Goal: Check status: Check status

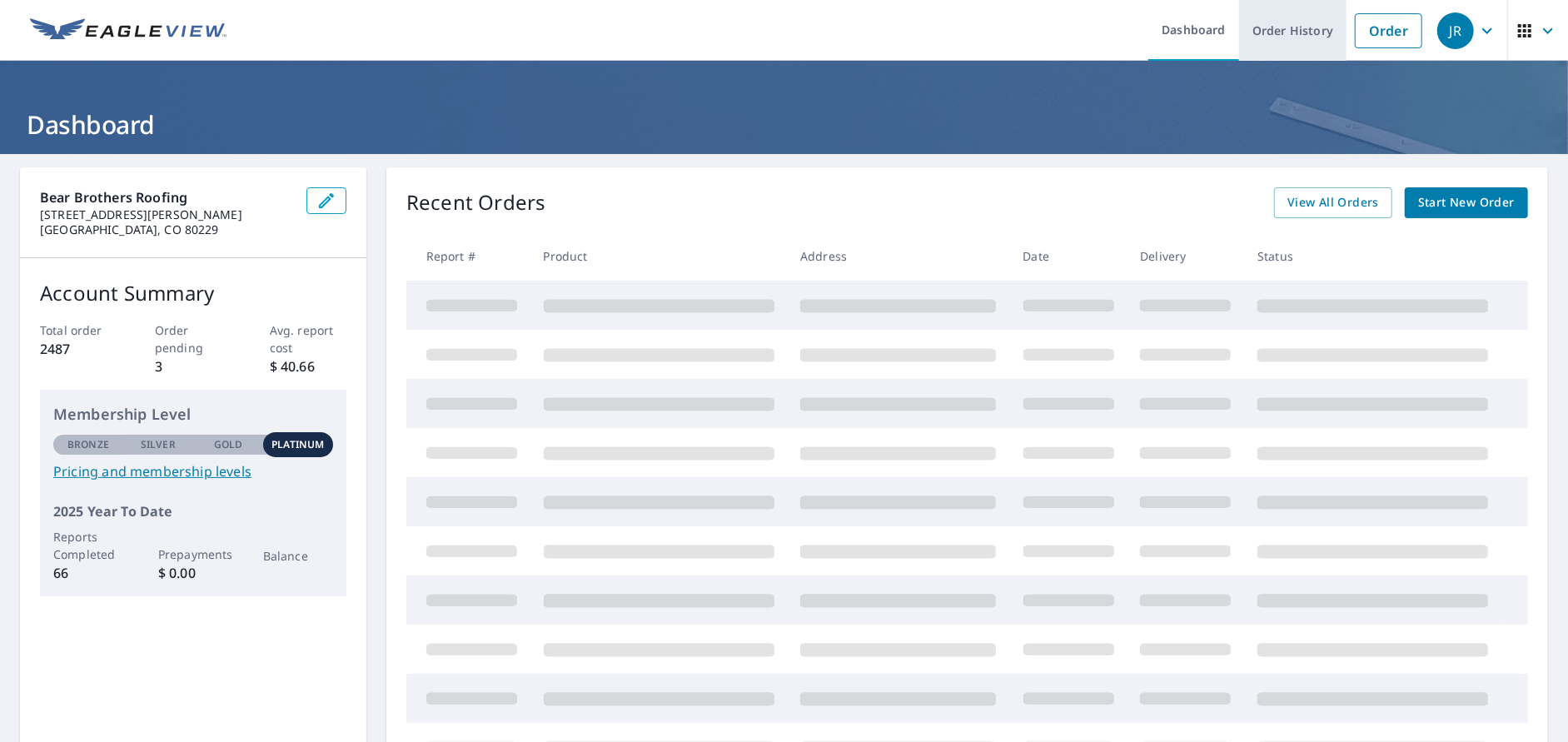
click at [1282, 29] on link "Order History" at bounding box center [1293, 30] width 107 height 61
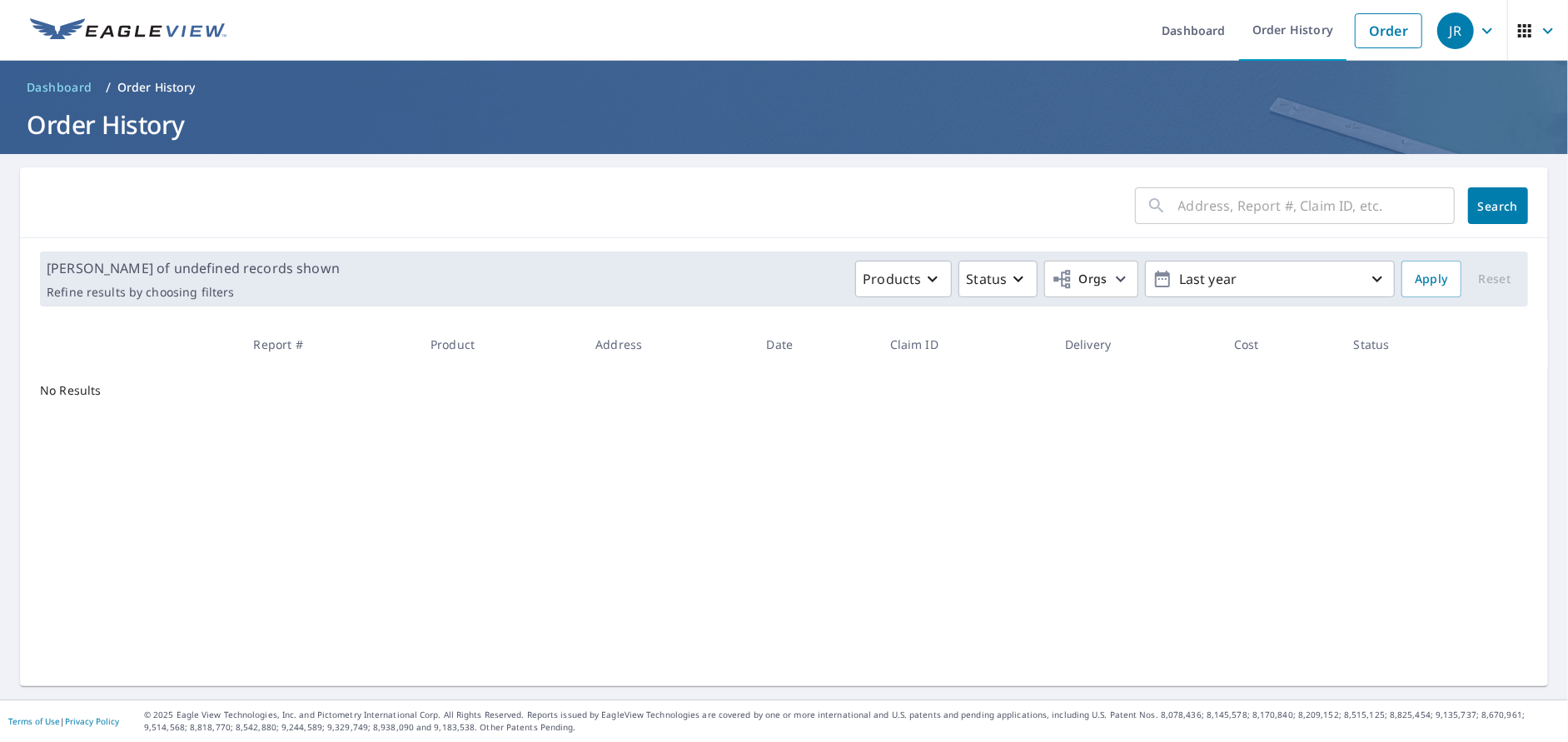
click at [1248, 204] on input "text" at bounding box center [1317, 206] width 276 height 46
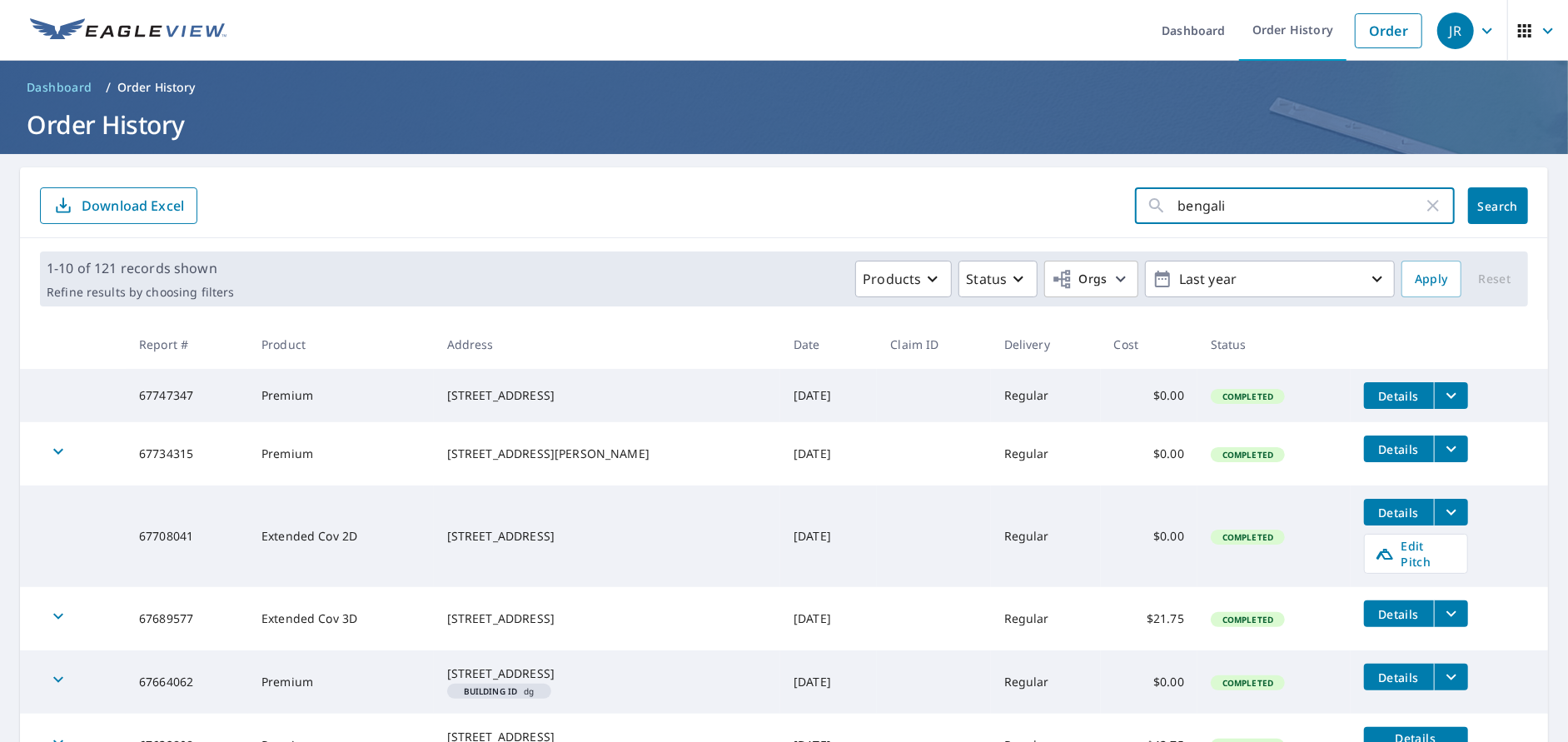
type input "bengali"
click at [1491, 212] on span "Search" at bounding box center [1498, 206] width 34 height 15
